Goal: Check status: Check status

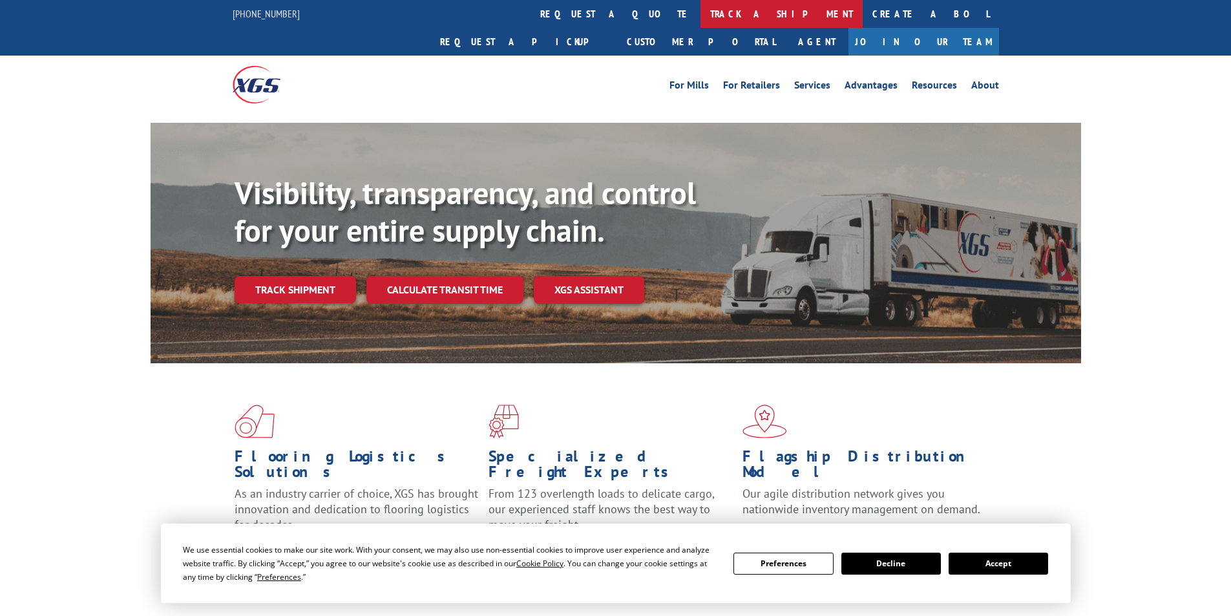
click at [700, 17] on link "track a shipment" at bounding box center [781, 14] width 162 height 28
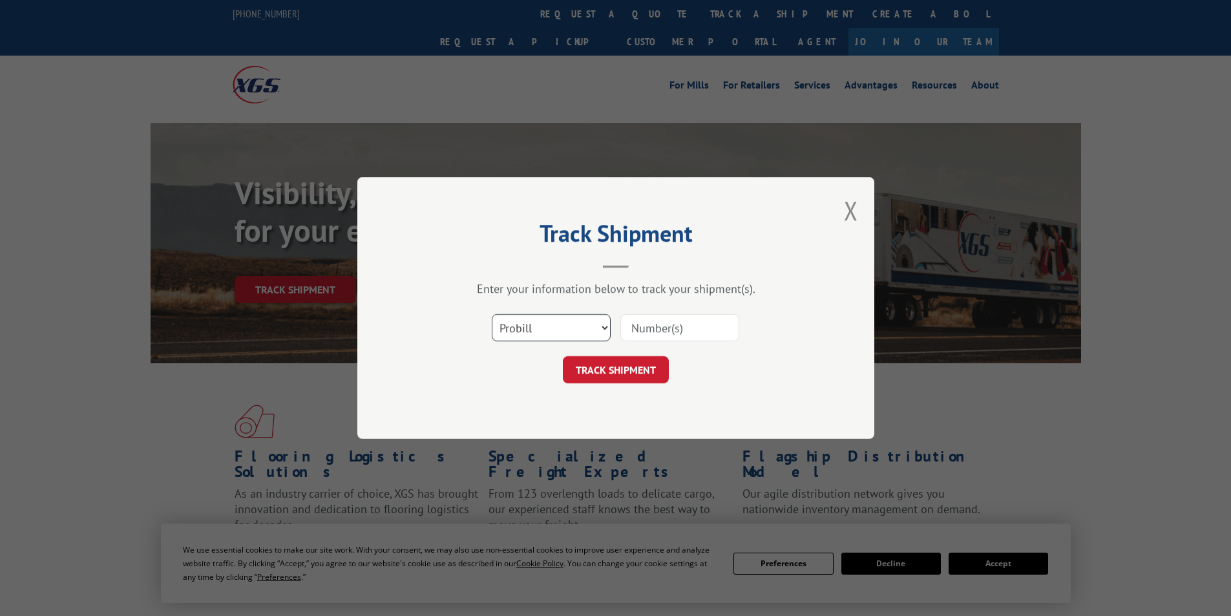
click at [547, 331] on select "Select category... Probill BOL PO" at bounding box center [551, 327] width 119 height 27
select select "bol"
click at [492, 314] on select "Select category... Probill BOL PO" at bounding box center [551, 327] width 119 height 27
click at [658, 327] on input at bounding box center [679, 327] width 119 height 27
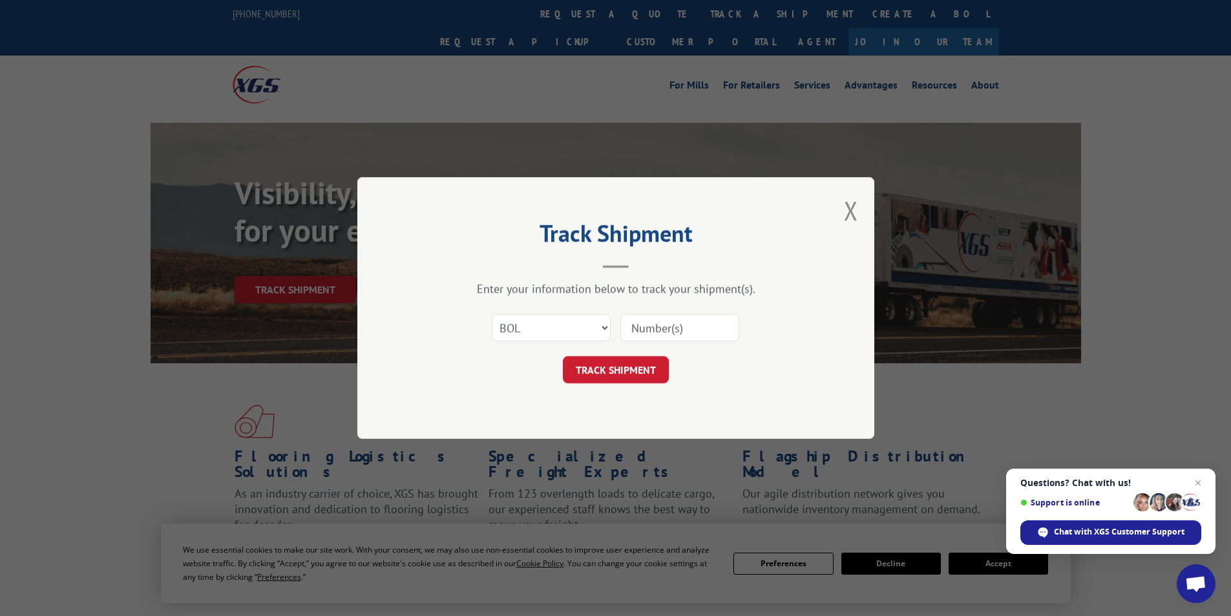
paste input "455051"
type input "455051"
click at [636, 372] on button "TRACK SHIPMENT" at bounding box center [616, 369] width 106 height 27
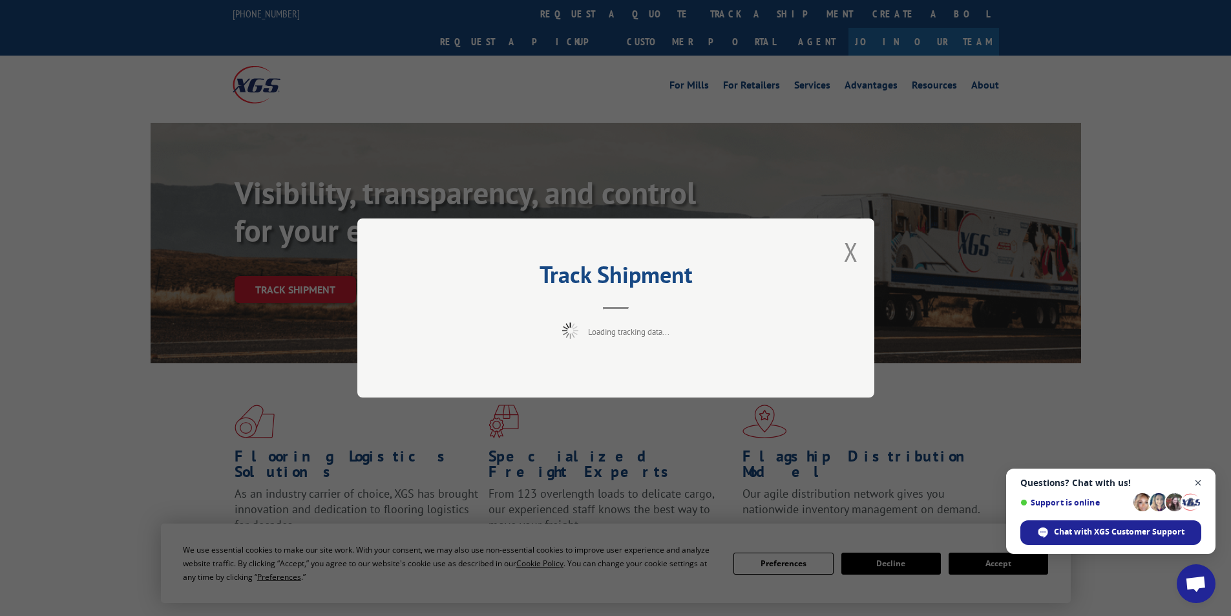
click at [1200, 481] on span "Close chat" at bounding box center [1198, 483] width 16 height 16
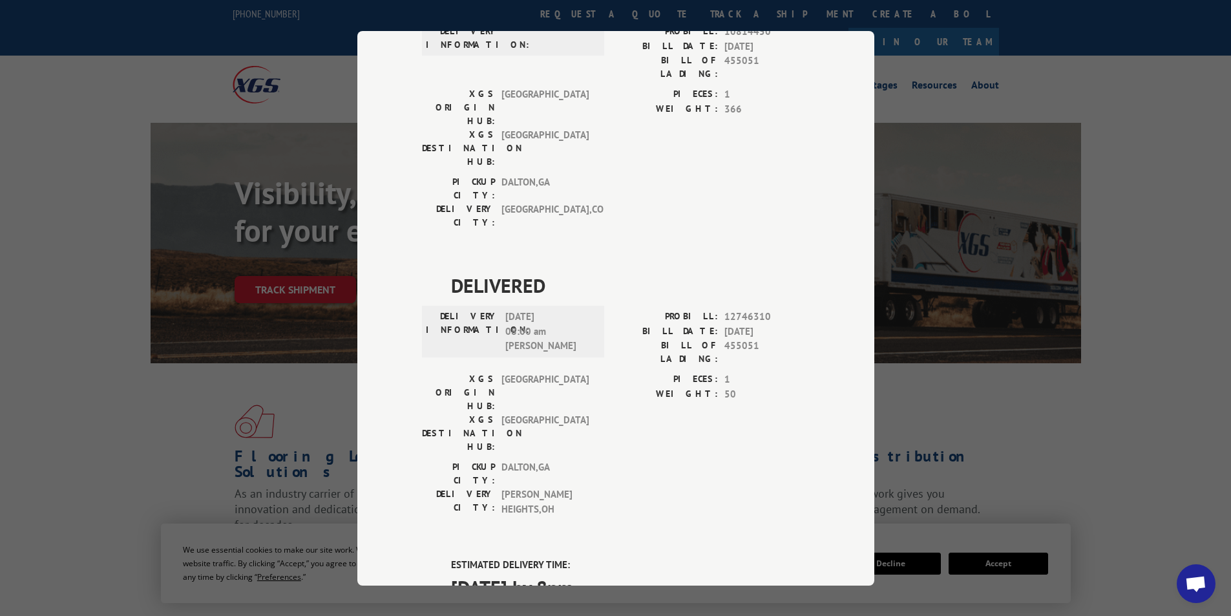
scroll to position [775, 0]
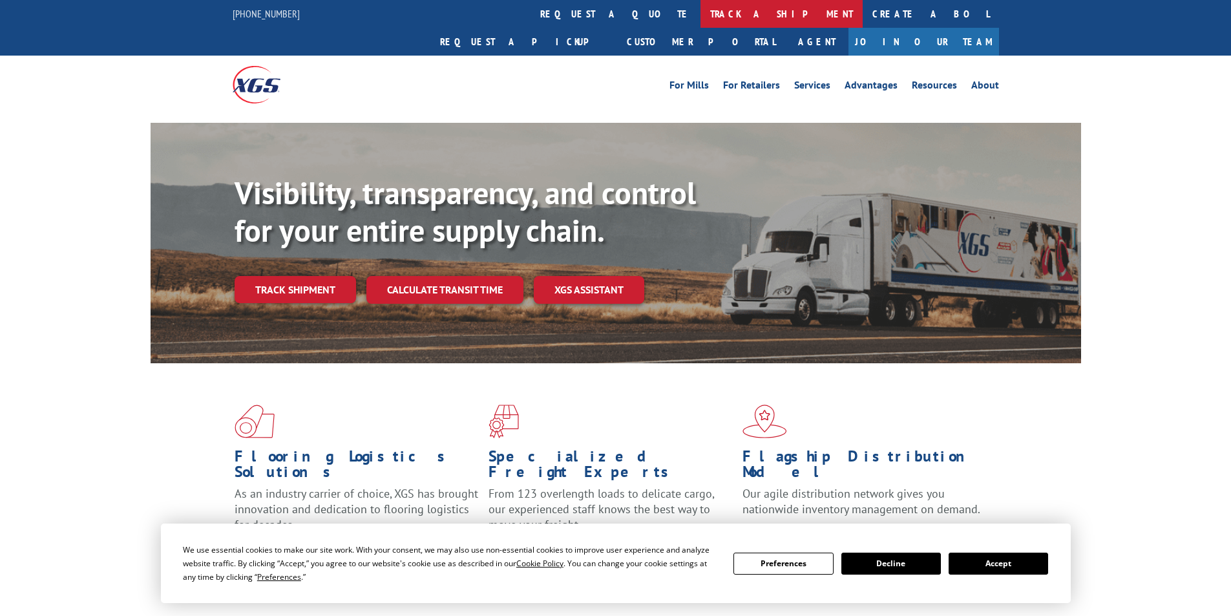
click at [700, 16] on link "track a shipment" at bounding box center [781, 14] width 162 height 28
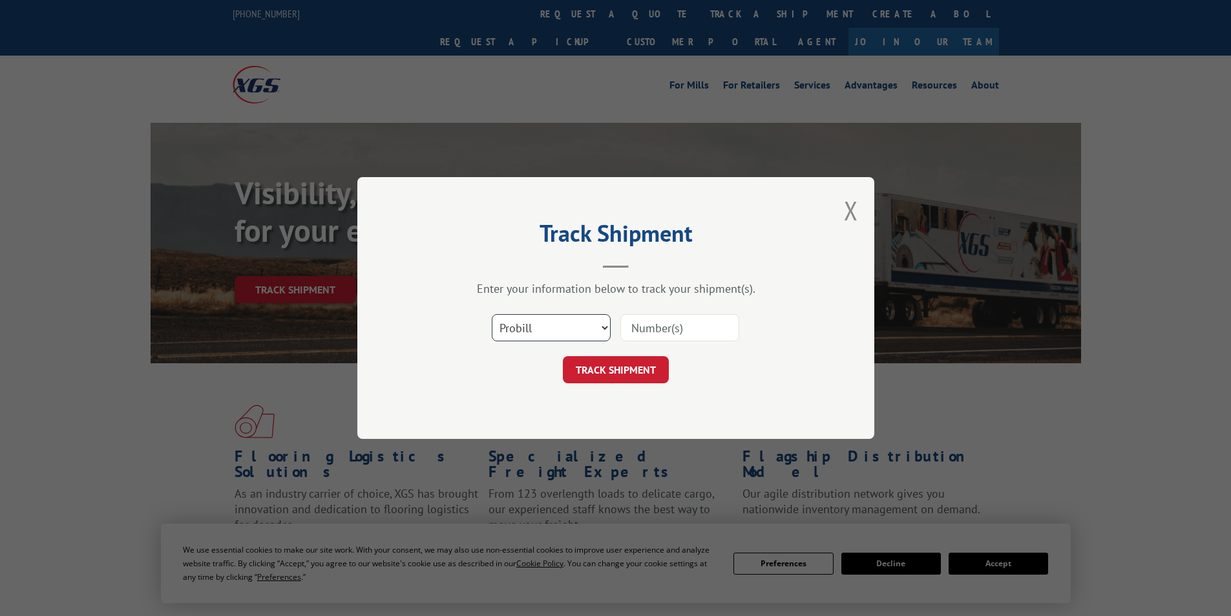
click at [544, 326] on select "Select category... Probill BOL PO" at bounding box center [551, 327] width 119 height 27
click at [492, 314] on select "Select category... Probill BOL PO" at bounding box center [551, 327] width 119 height 27
click at [548, 337] on select "Select category... Probill BOL PO" at bounding box center [551, 327] width 119 height 27
select select "bol"
click at [492, 314] on select "Select category... Probill BOL PO" at bounding box center [551, 327] width 119 height 27
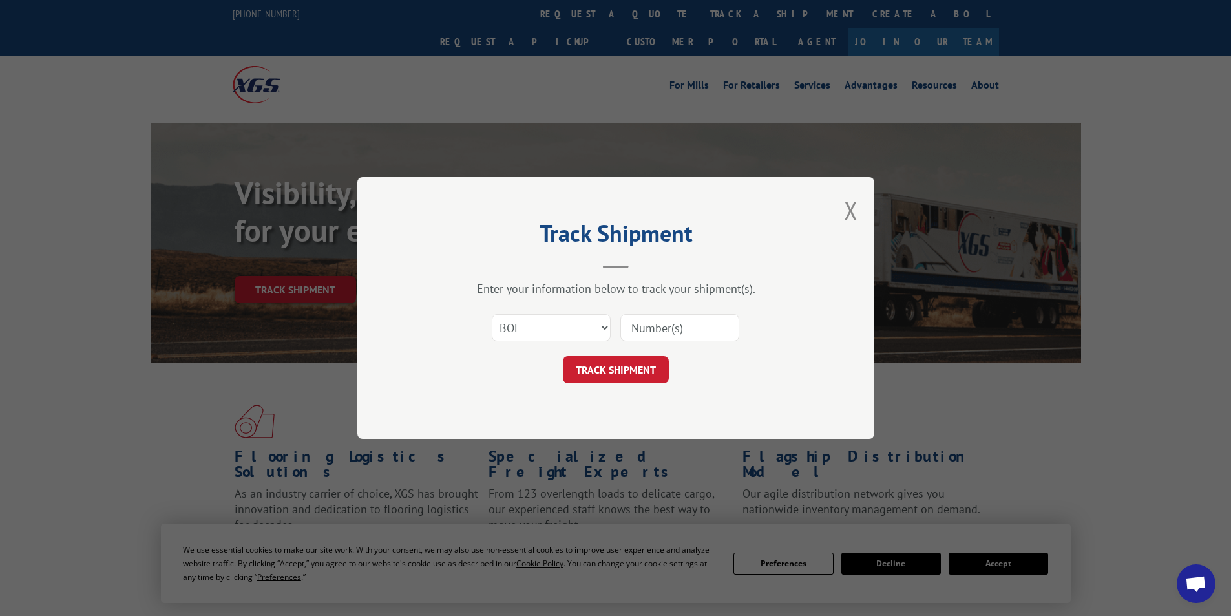
click at [645, 326] on input at bounding box center [679, 327] width 119 height 27
paste input "6047596"
type input "6047596"
click at [622, 368] on button "TRACK SHIPMENT" at bounding box center [616, 369] width 106 height 27
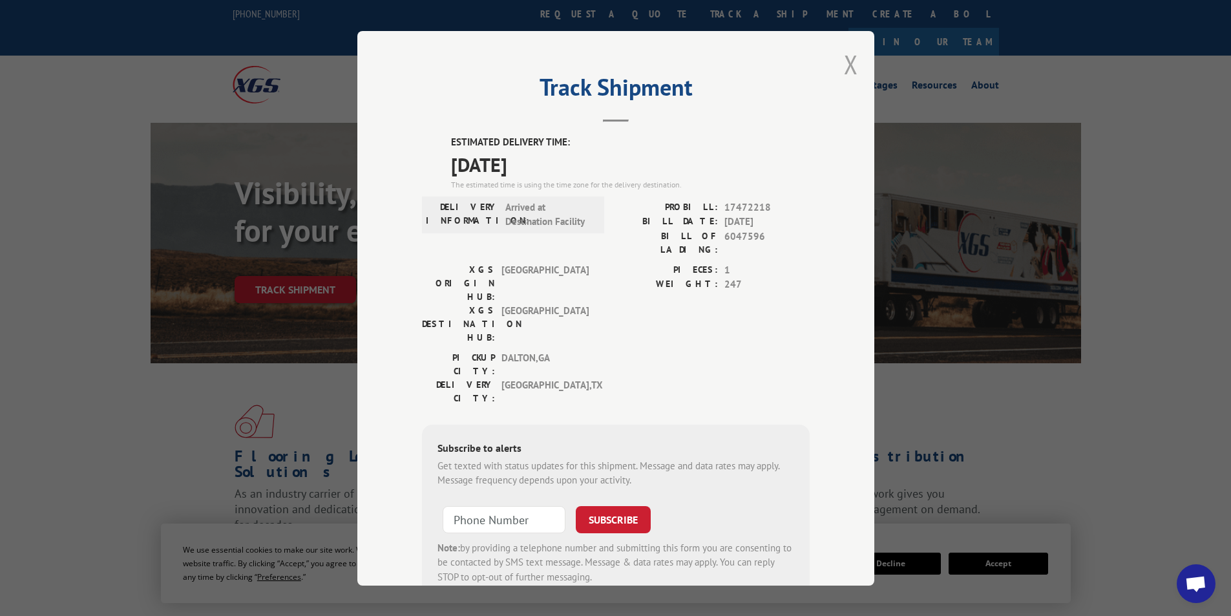
click at [845, 66] on button "Close modal" at bounding box center [851, 64] width 14 height 34
